Goal: Task Accomplishment & Management: Manage account settings

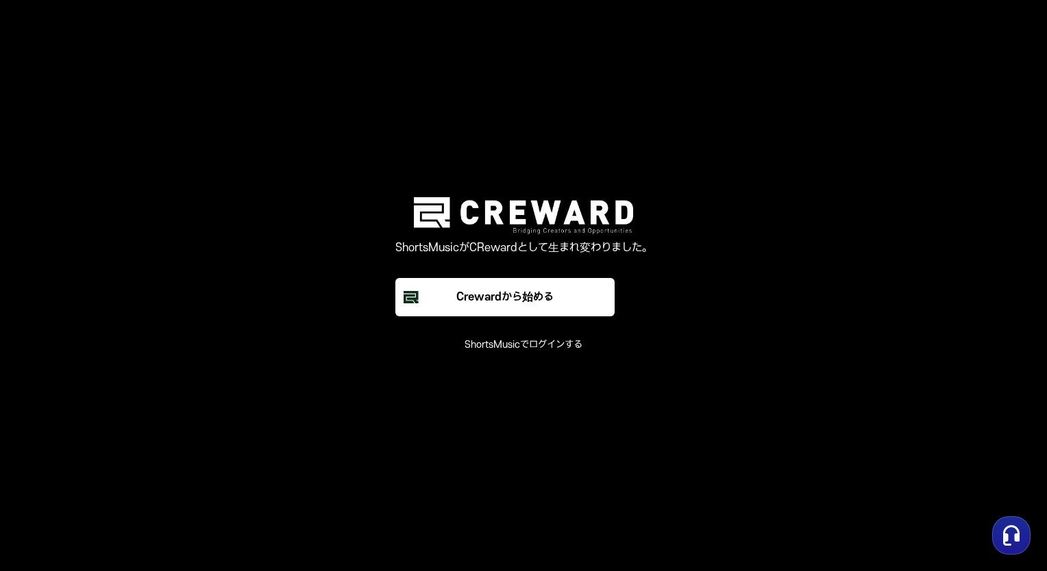
click at [800, 290] on main "ShortsMusicがCRewardとして生まれ変わりました。 Crewardから始める ShortsMusicでログインする" at bounding box center [523, 285] width 1047 height 571
click at [538, 345] on button "ShortsMusicでログインする" at bounding box center [524, 345] width 118 height 14
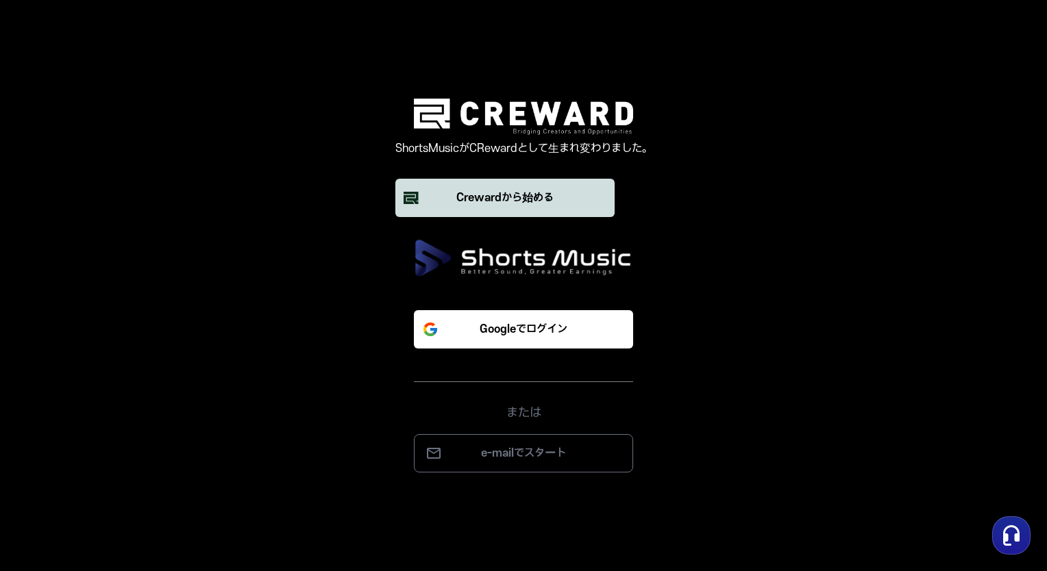
click at [525, 197] on div "Crewardから始める" at bounding box center [504, 198] width 97 height 16
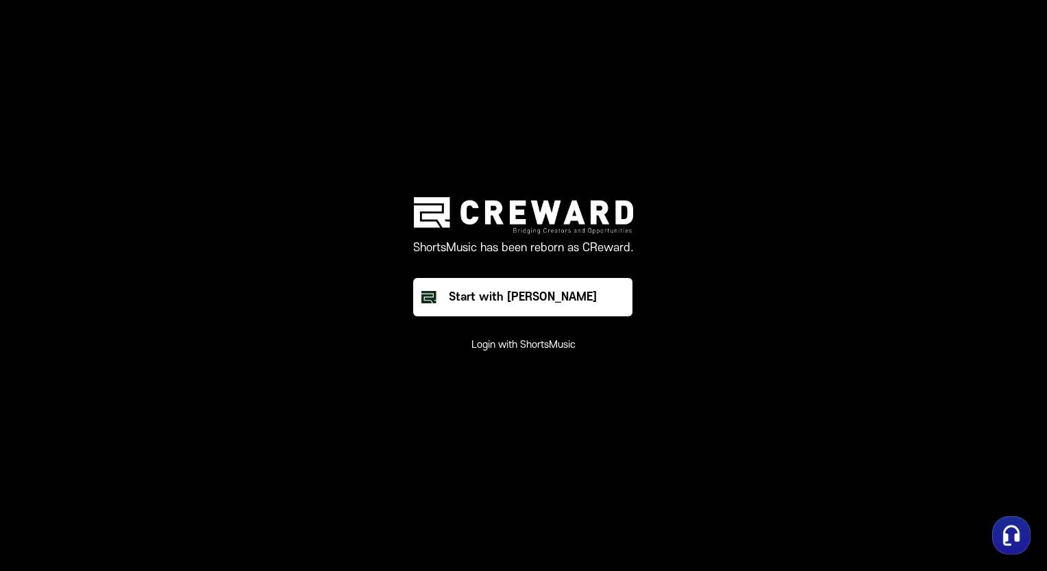
click at [371, 349] on button "Login with ShortsMusic" at bounding box center [523, 345] width 104 height 14
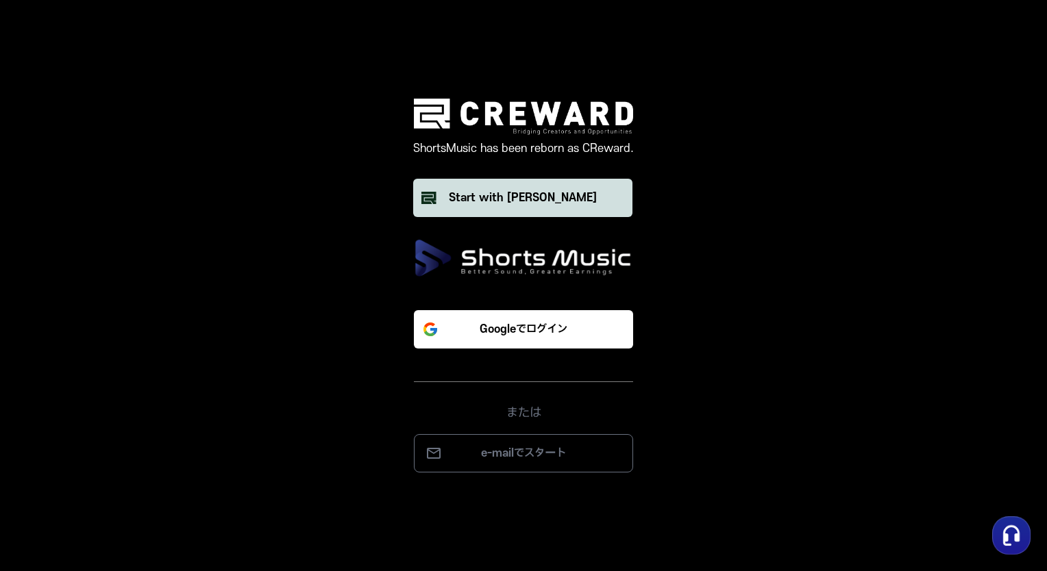
click at [371, 201] on div "Start with [PERSON_NAME]" at bounding box center [523, 198] width 148 height 16
